Goal: Task Accomplishment & Management: Use online tool/utility

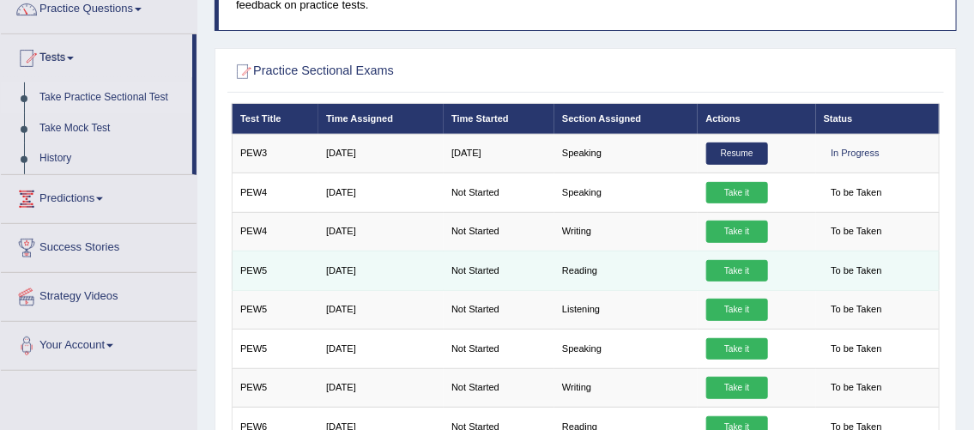
click at [735, 263] on link "Take it" at bounding box center [737, 271] width 62 height 22
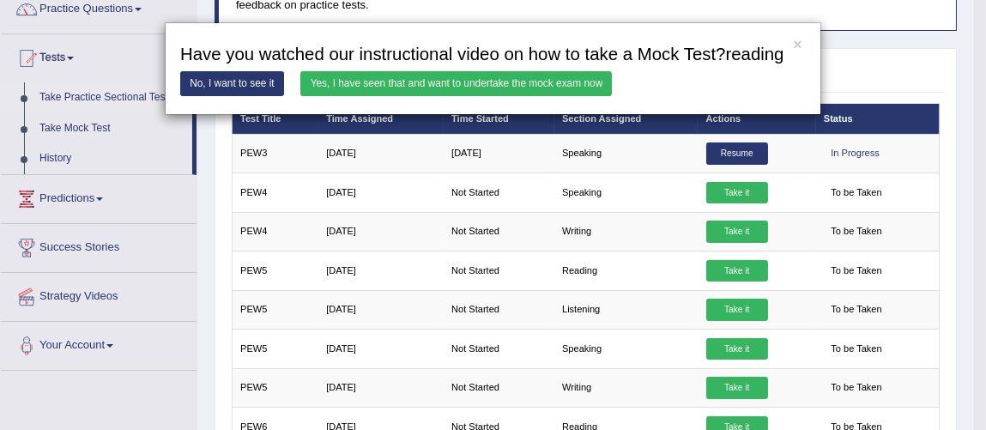
click at [392, 85] on link "Yes, I have seen that and want to undertake the mock exam now" at bounding box center [456, 83] width 312 height 25
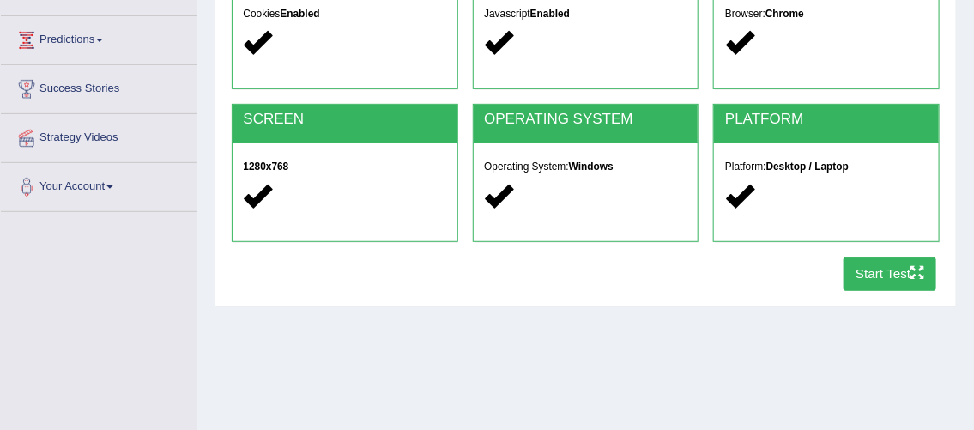
scroll to position [269, 0]
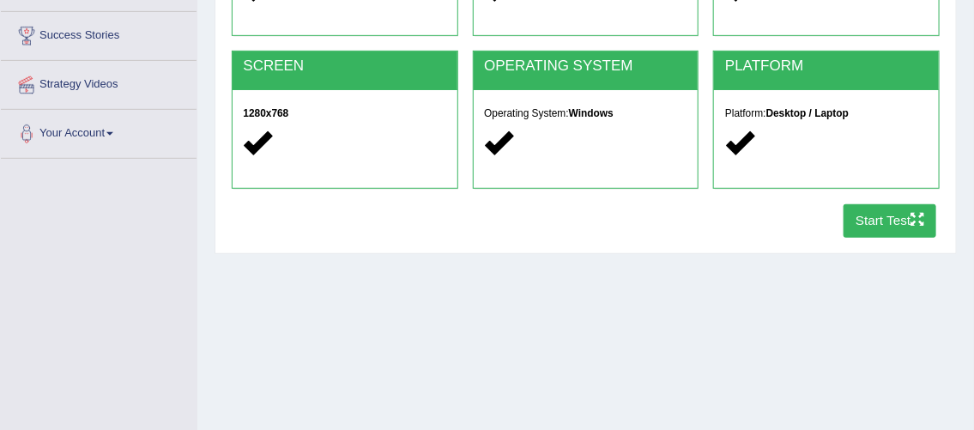
click at [880, 213] on button "Start Test" at bounding box center [891, 220] width 94 height 33
